Goal: Transaction & Acquisition: Download file/media

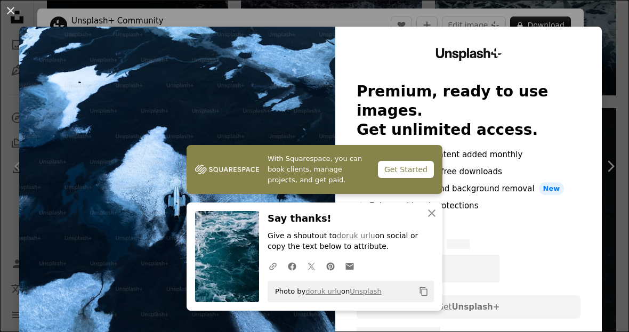
scroll to position [10, 0]
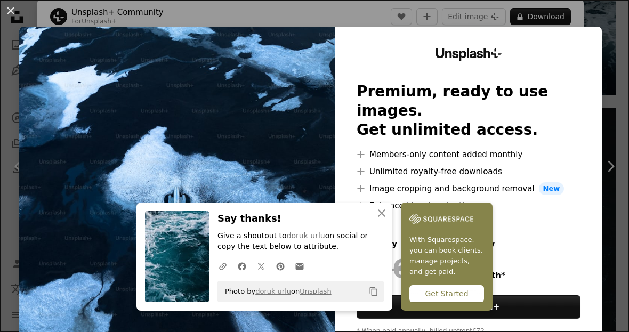
click at [598, 25] on div "An X shape An X shape Close Say thanks! Give a shoutout to doruk urlu on social…" at bounding box center [314, 166] width 629 height 332
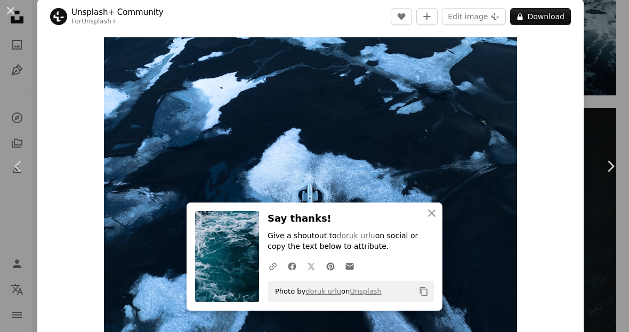
click at [604, 54] on div "An X shape Chevron left Chevron right An X shape Close Say thanks! Give a shout…" at bounding box center [314, 166] width 629 height 332
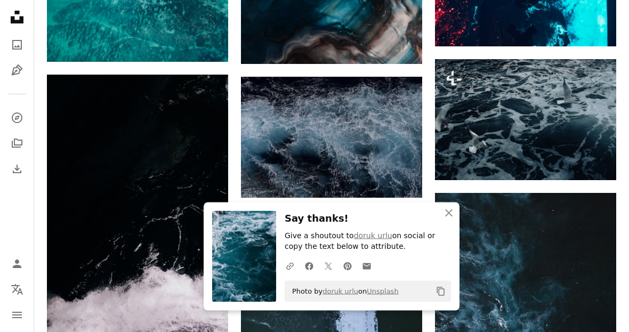
scroll to position [1230, 0]
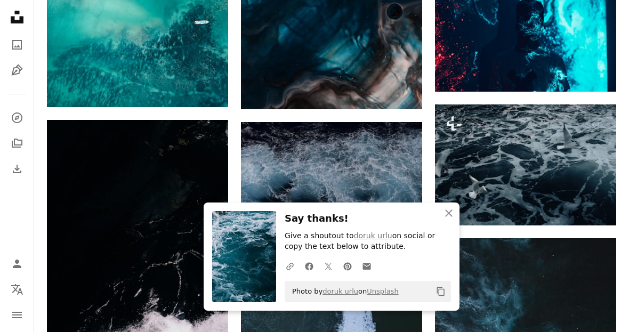
click at [508, 143] on img at bounding box center [525, 165] width 181 height 121
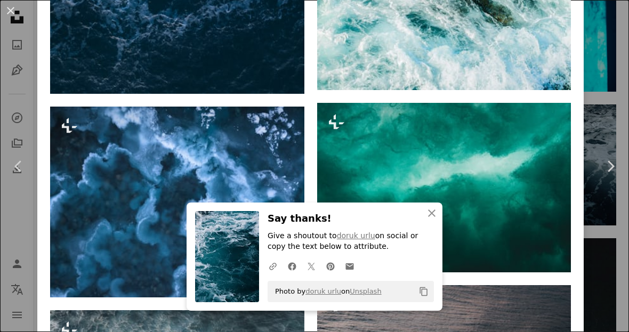
scroll to position [5089, 0]
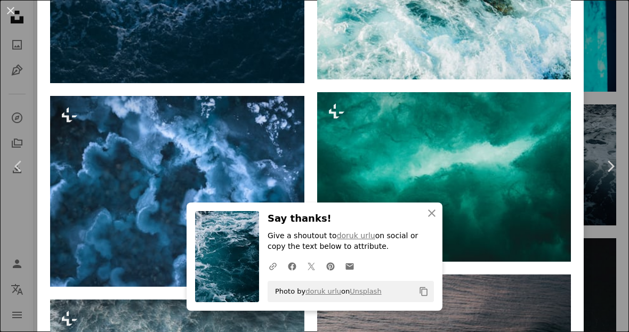
click at [606, 73] on div "An X shape Chevron left Chevron right An X shape Close Say thanks! Give a shout…" at bounding box center [314, 166] width 629 height 332
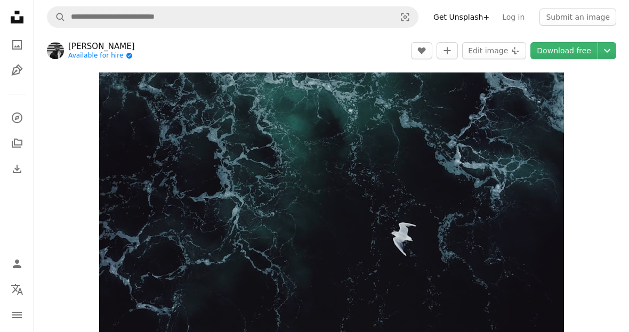
click at [53, 55] on img at bounding box center [55, 50] width 17 height 17
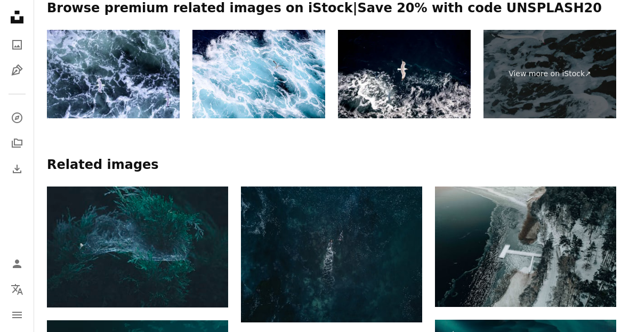
click at [285, 65] on img at bounding box center [259, 74] width 133 height 89
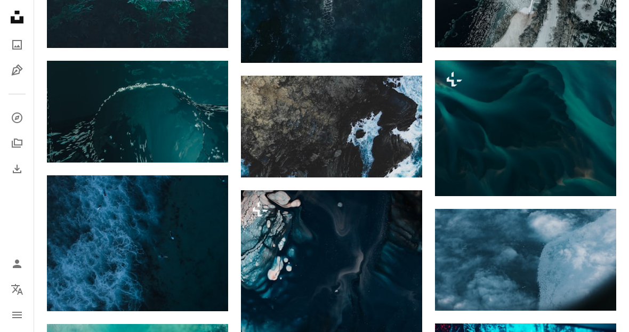
scroll to position [913, 0]
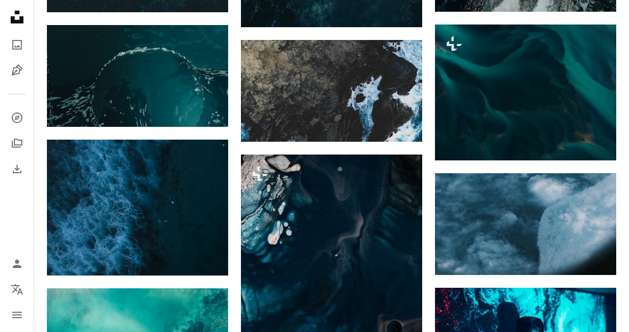
click at [210, 199] on img at bounding box center [137, 208] width 181 height 136
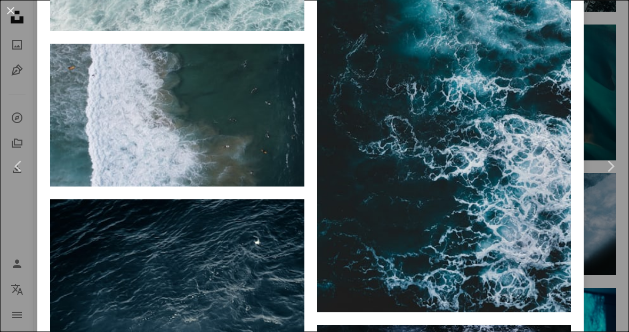
scroll to position [947, 0]
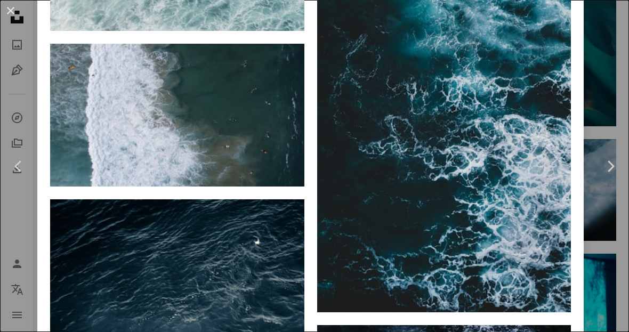
click at [502, 138] on img at bounding box center [444, 87] width 254 height 452
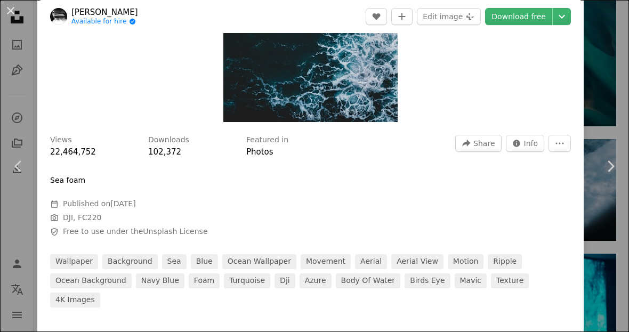
scroll to position [234, 0]
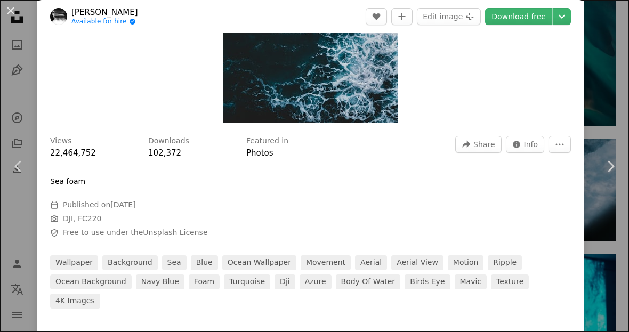
click at [541, 14] on link "Download free" at bounding box center [518, 16] width 67 height 17
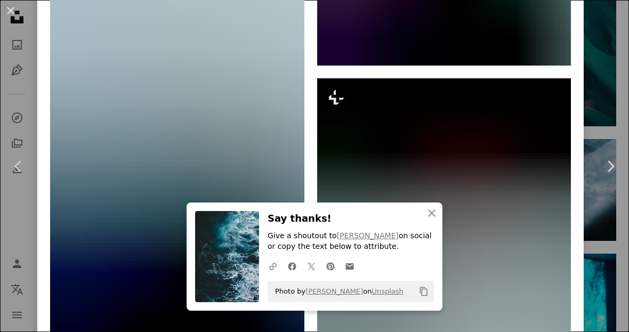
scroll to position [3245, 0]
